Goal: Information Seeking & Learning: Learn about a topic

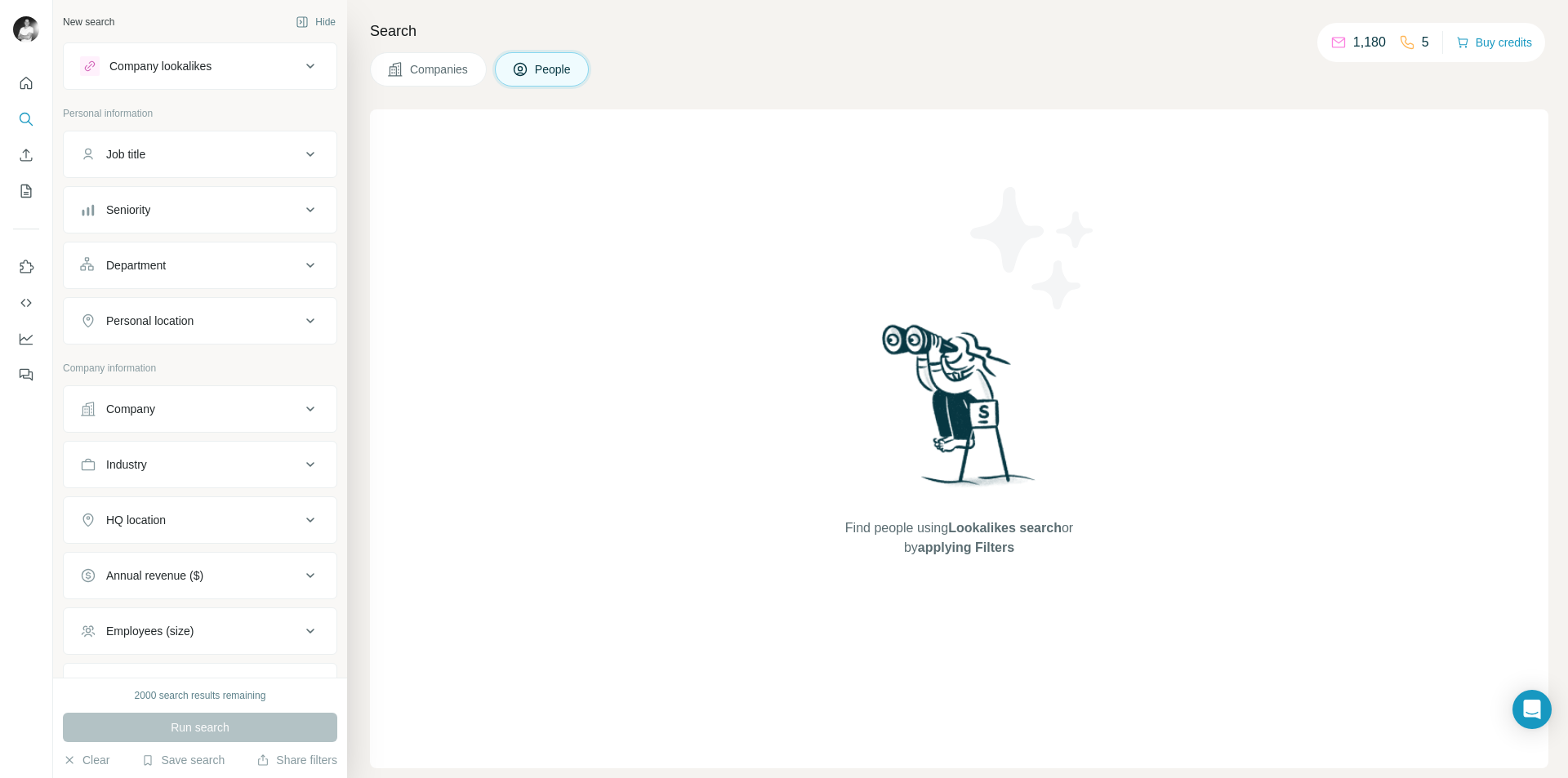
click at [428, 70] on span "Companies" at bounding box center [440, 69] width 60 height 17
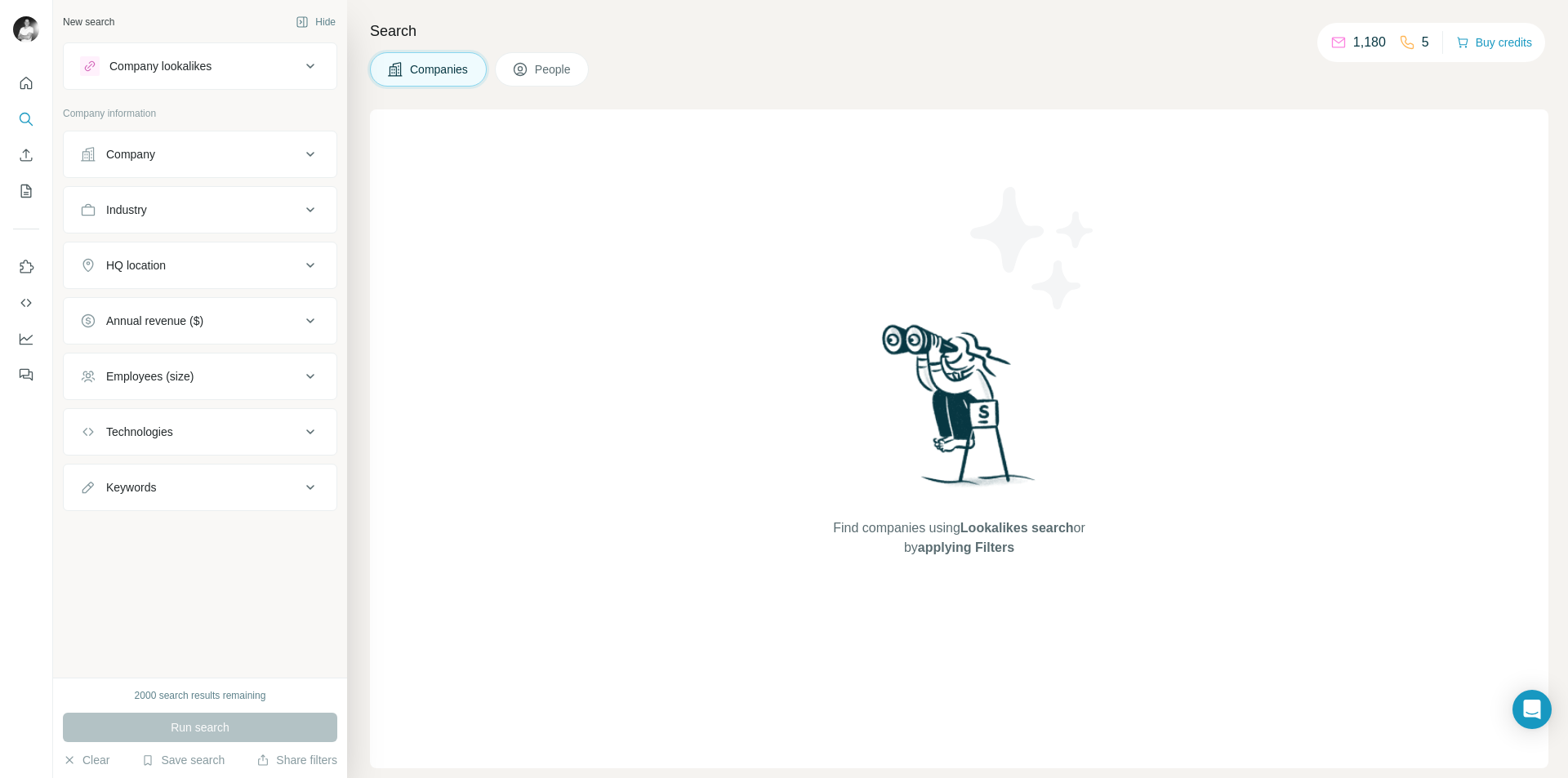
click at [235, 70] on div "Company lookalikes" at bounding box center [190, 66] width 220 height 19
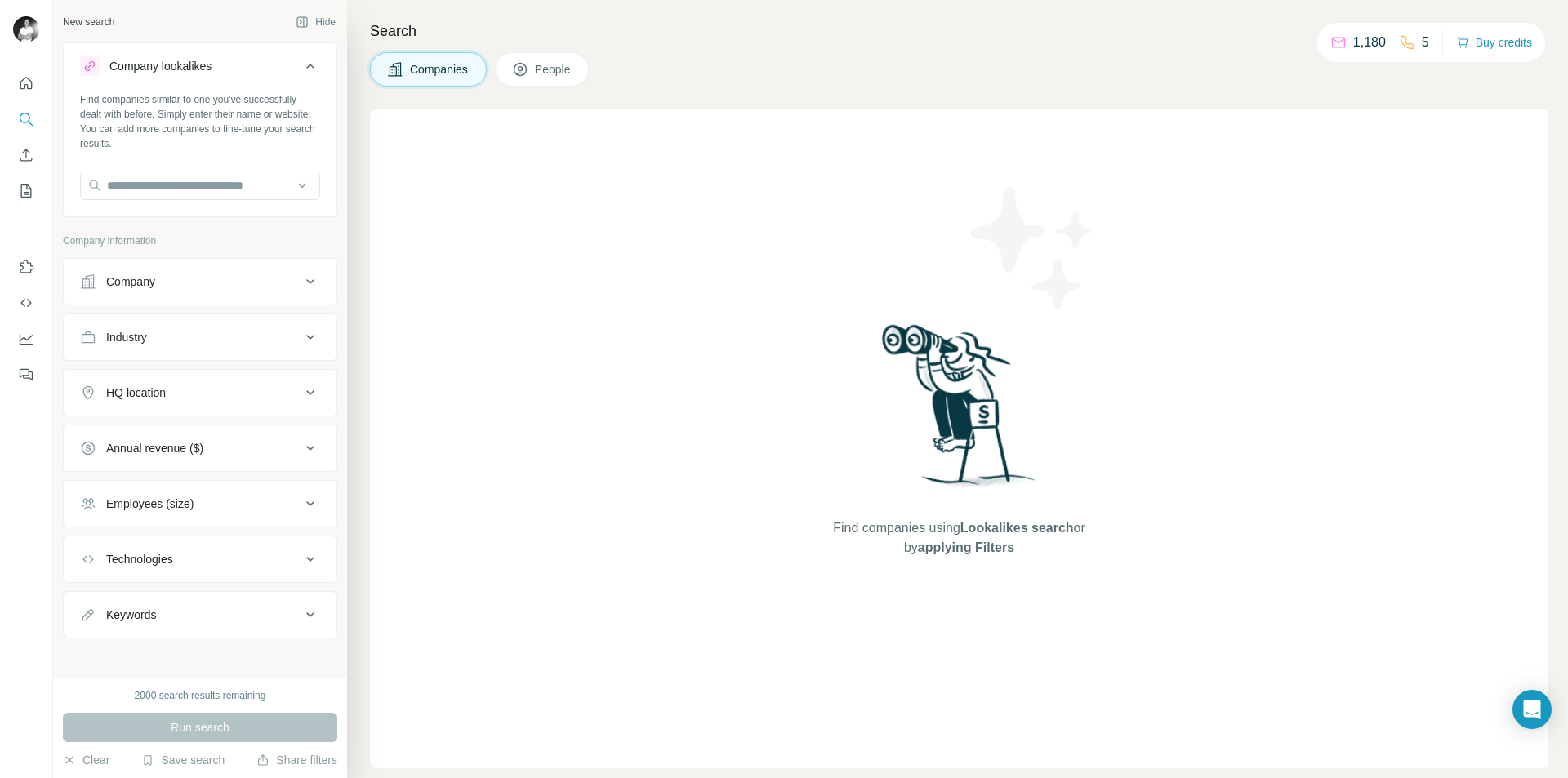
click at [306, 67] on icon at bounding box center [309, 66] width 8 height 5
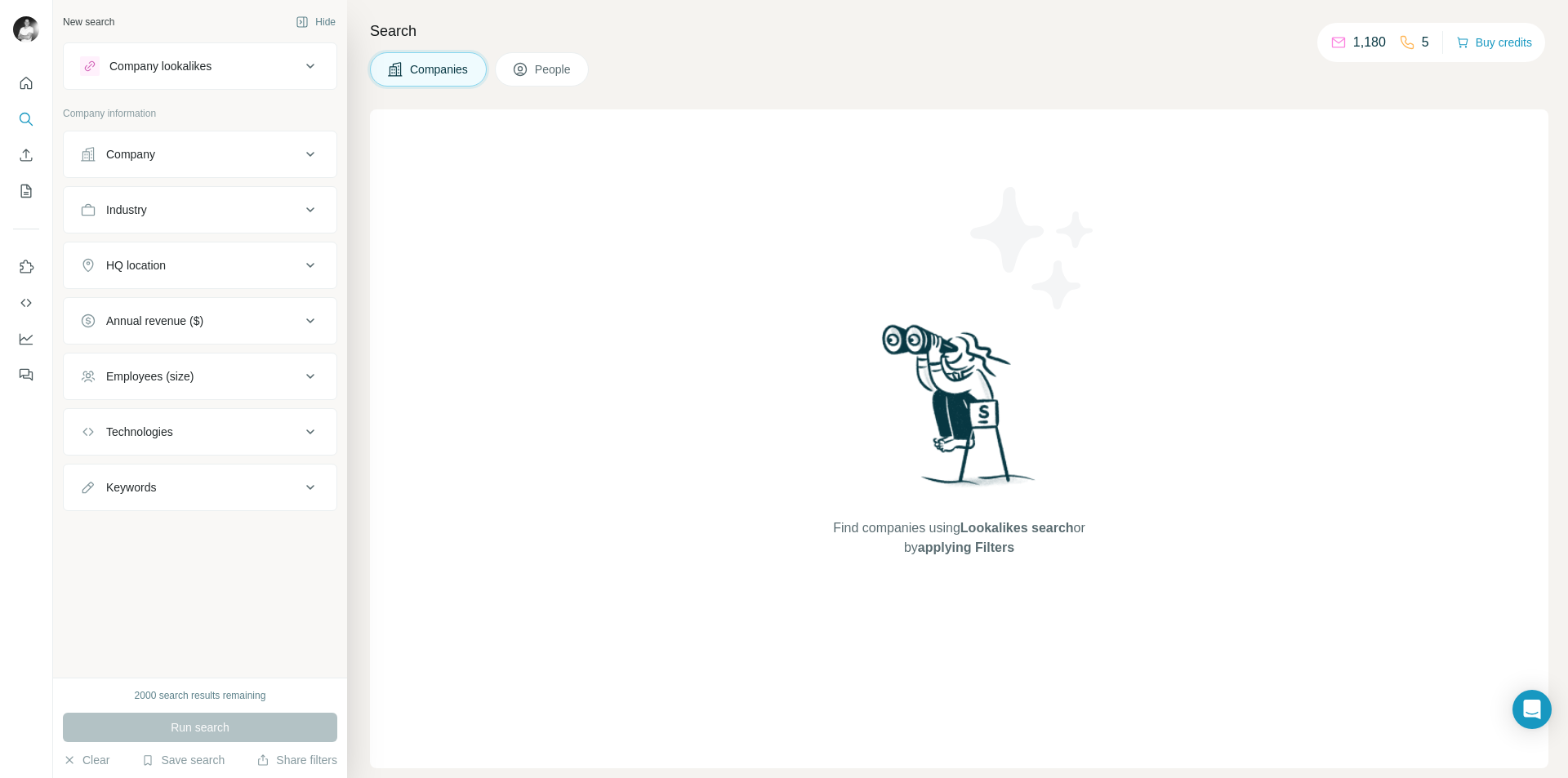
click at [177, 159] on div "Company" at bounding box center [190, 154] width 220 height 17
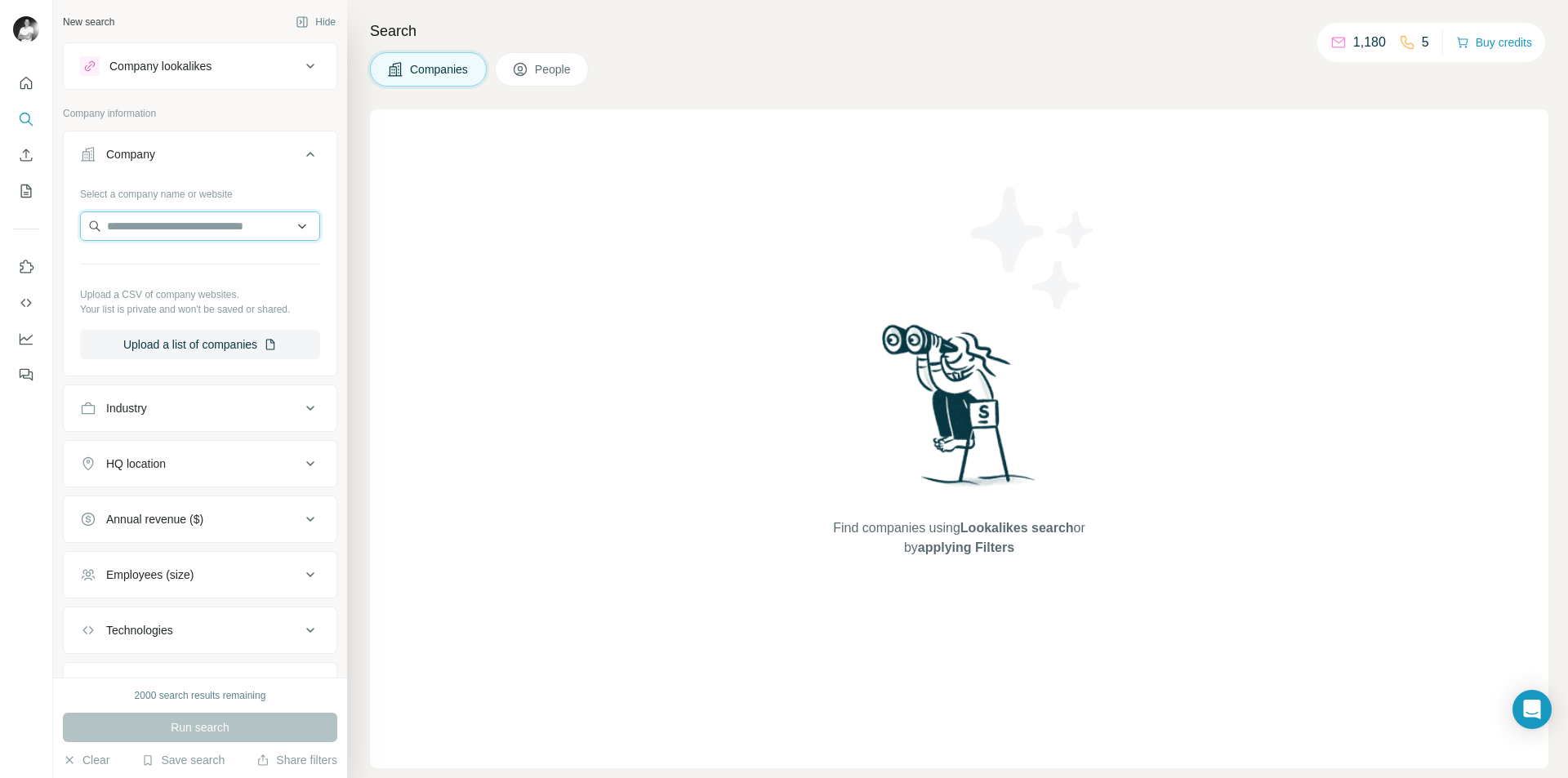
click at [196, 233] on input "text" at bounding box center [200, 226] width 240 height 29
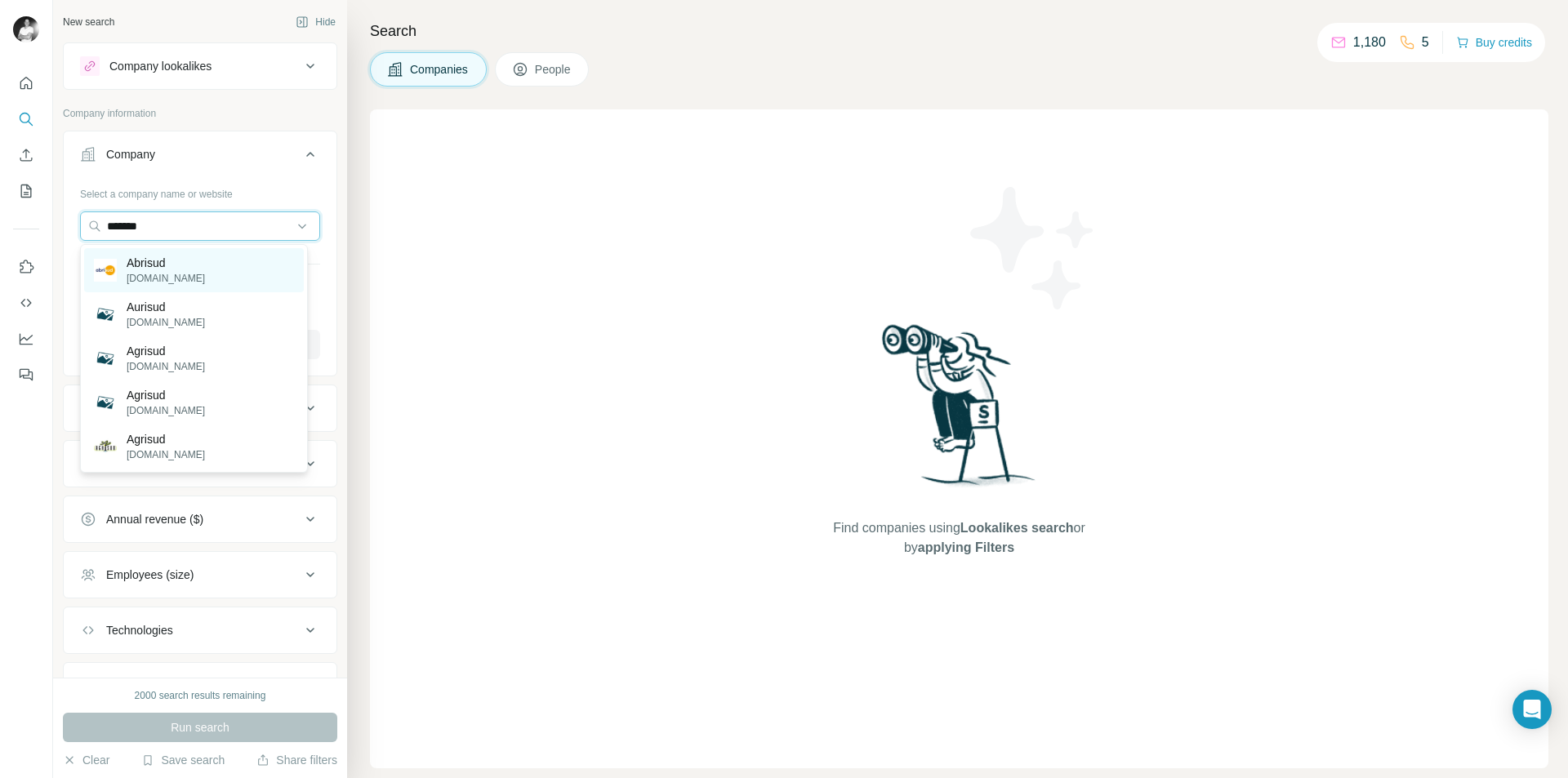
type input "*******"
click at [176, 269] on p "Abrisud" at bounding box center [166, 263] width 78 height 17
